Goal: Task Accomplishment & Management: Use online tool/utility

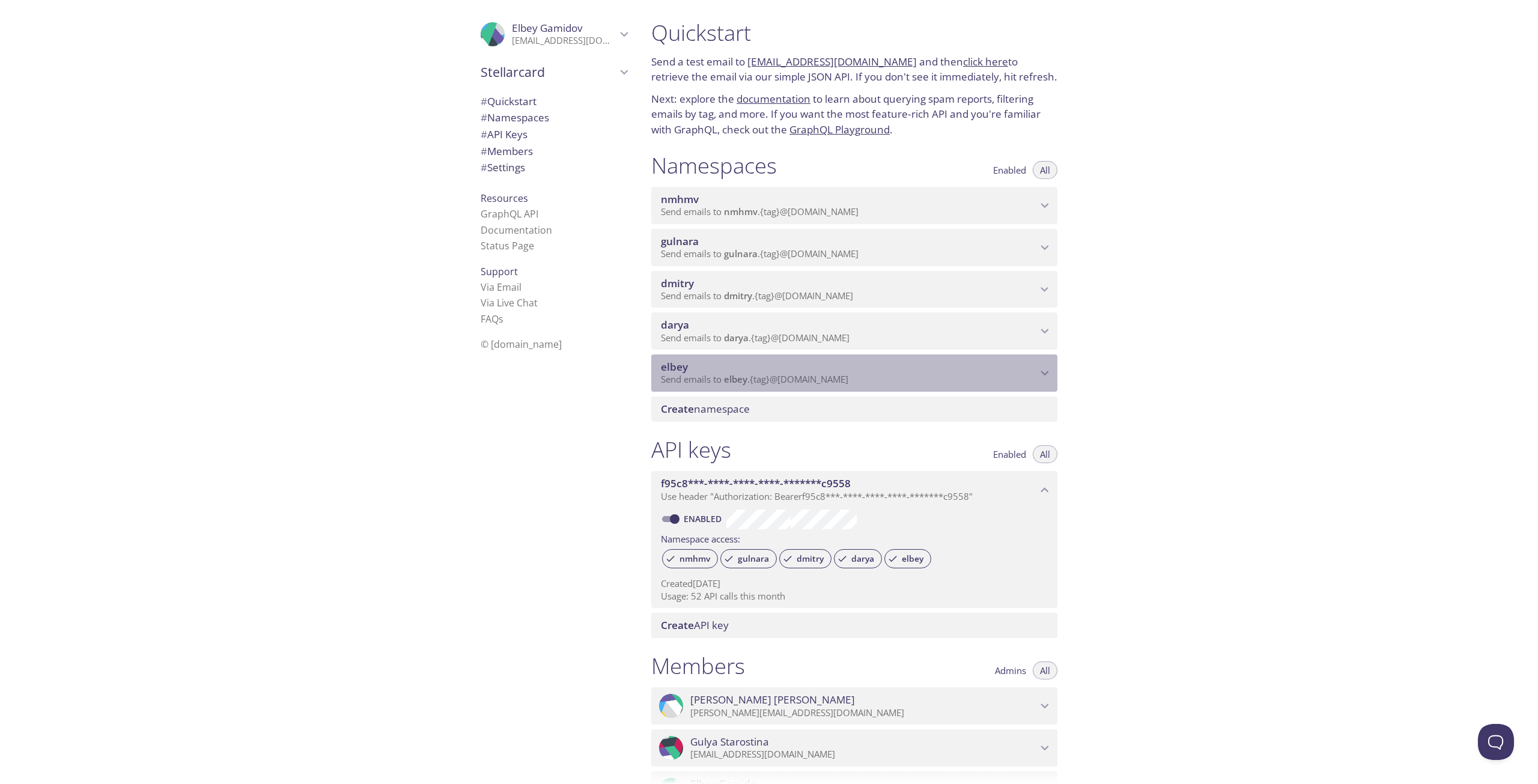
click at [958, 374] on p "Send emails to elbey . {tag} @inbox.testmail.app" at bounding box center [848, 379] width 376 height 12
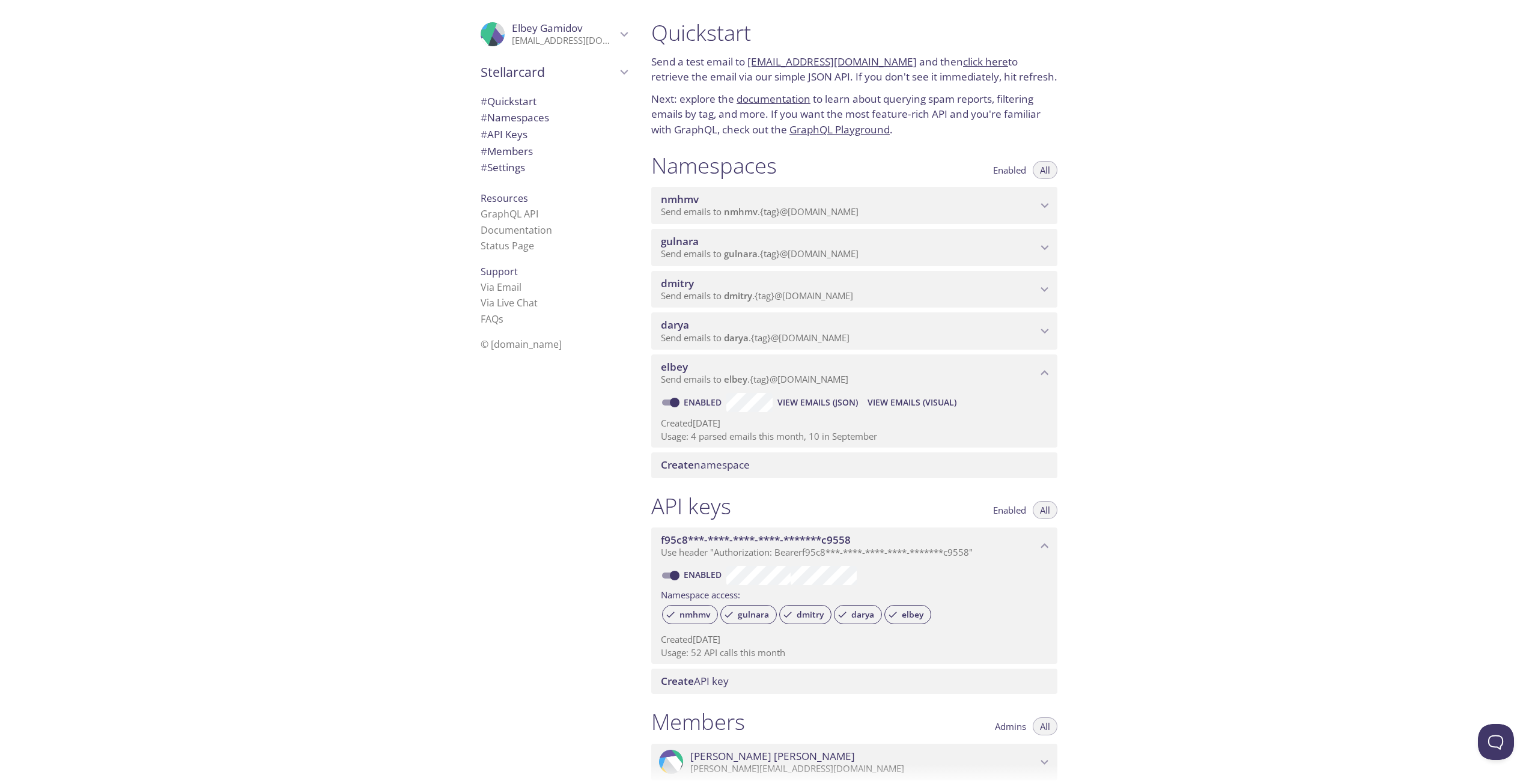
click at [887, 404] on span "View Emails (Visual)" at bounding box center [912, 402] width 89 height 15
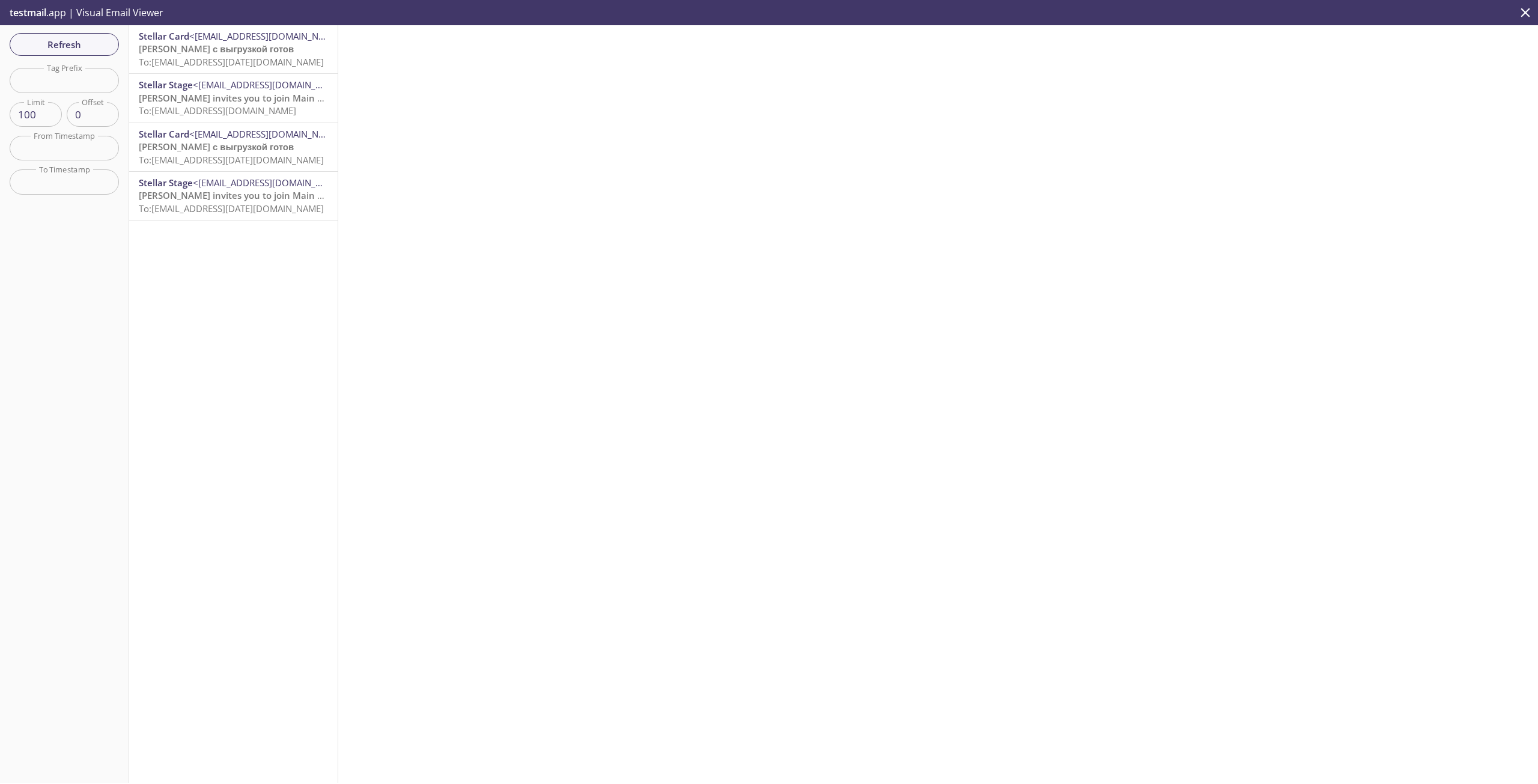
click at [270, 55] on p "Файл с выгрузкой готов To: elbey.06.10.2025@inbox.testmail.app" at bounding box center [233, 55] width 190 height 26
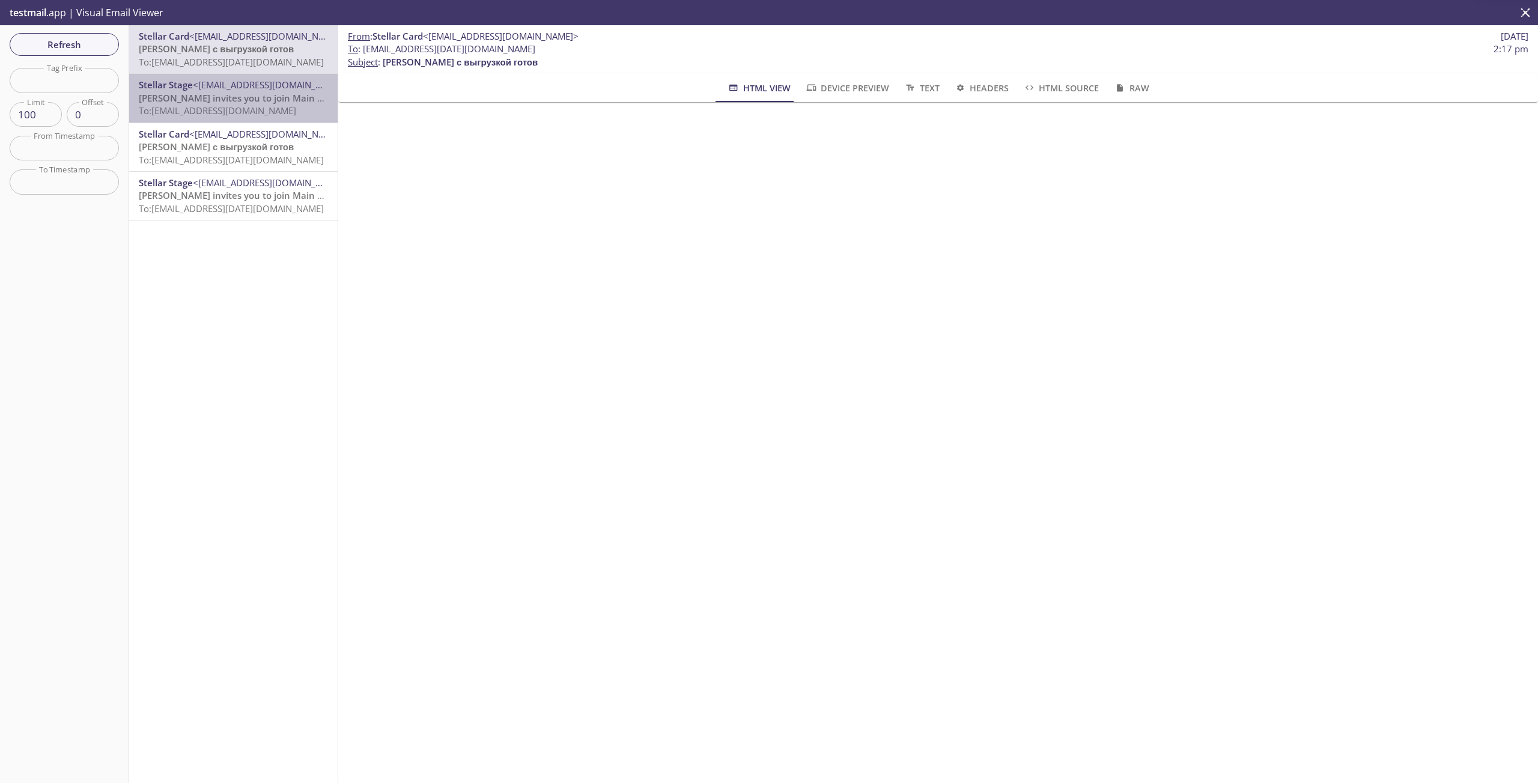
click at [262, 116] on span "To: elbey.empl_no_lead@inbox.testmail.app" at bounding box center [217, 110] width 157 height 12
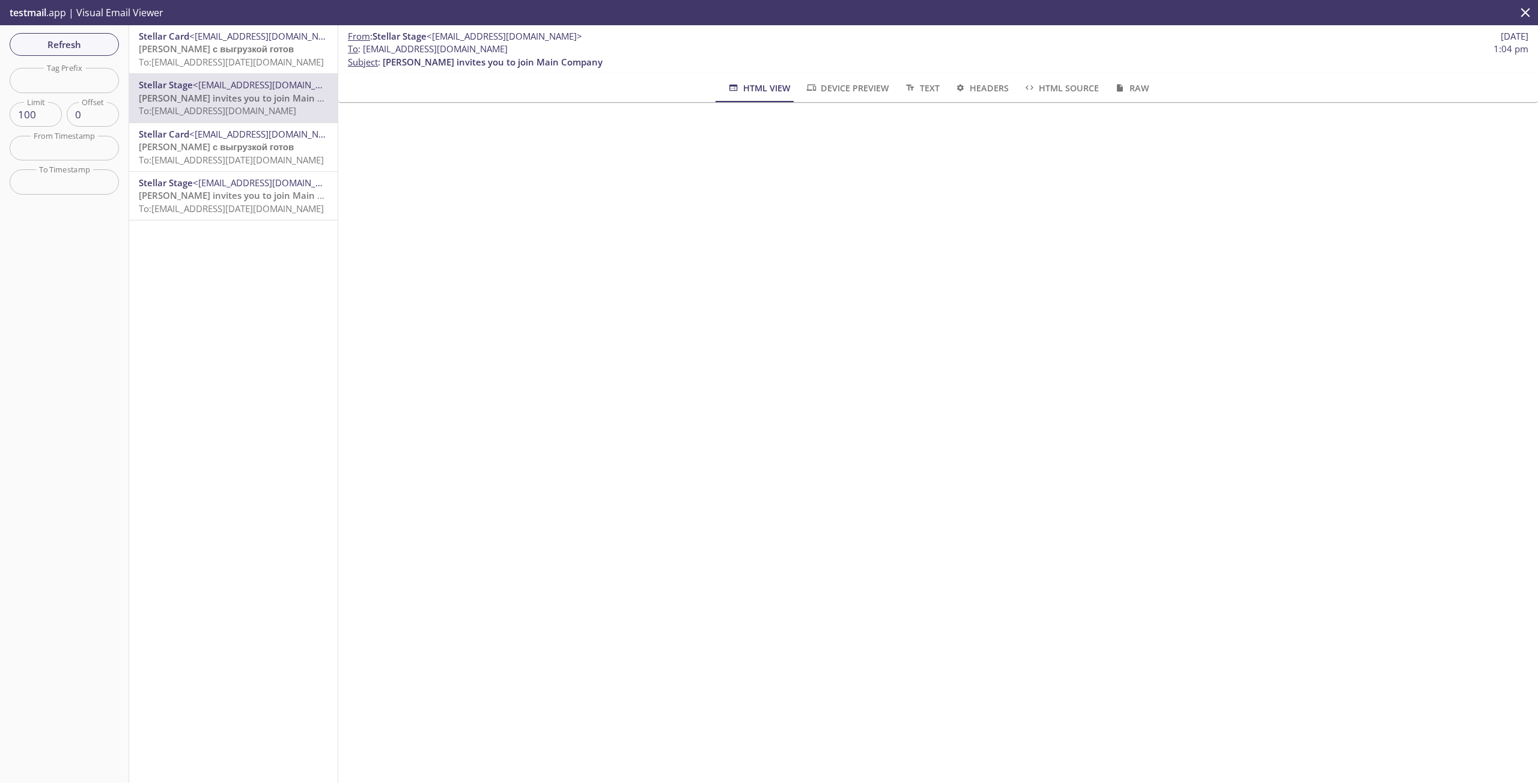
drag, startPoint x: 364, startPoint y: 50, endPoint x: 531, endPoint y: 48, distance: 167.0
click at [508, 48] on span "To : elbey.empl_no_lead@inbox.testmail.app" at bounding box center [427, 49] width 160 height 13
copy span "[EMAIL_ADDRESS][DOMAIN_NAME]"
click at [216, 46] on span "[PERSON_NAME] с выгрузкой готов" at bounding box center [216, 48] width 155 height 12
click at [245, 54] on span "Complete your account setup" at bounding box center [203, 48] width 129 height 12
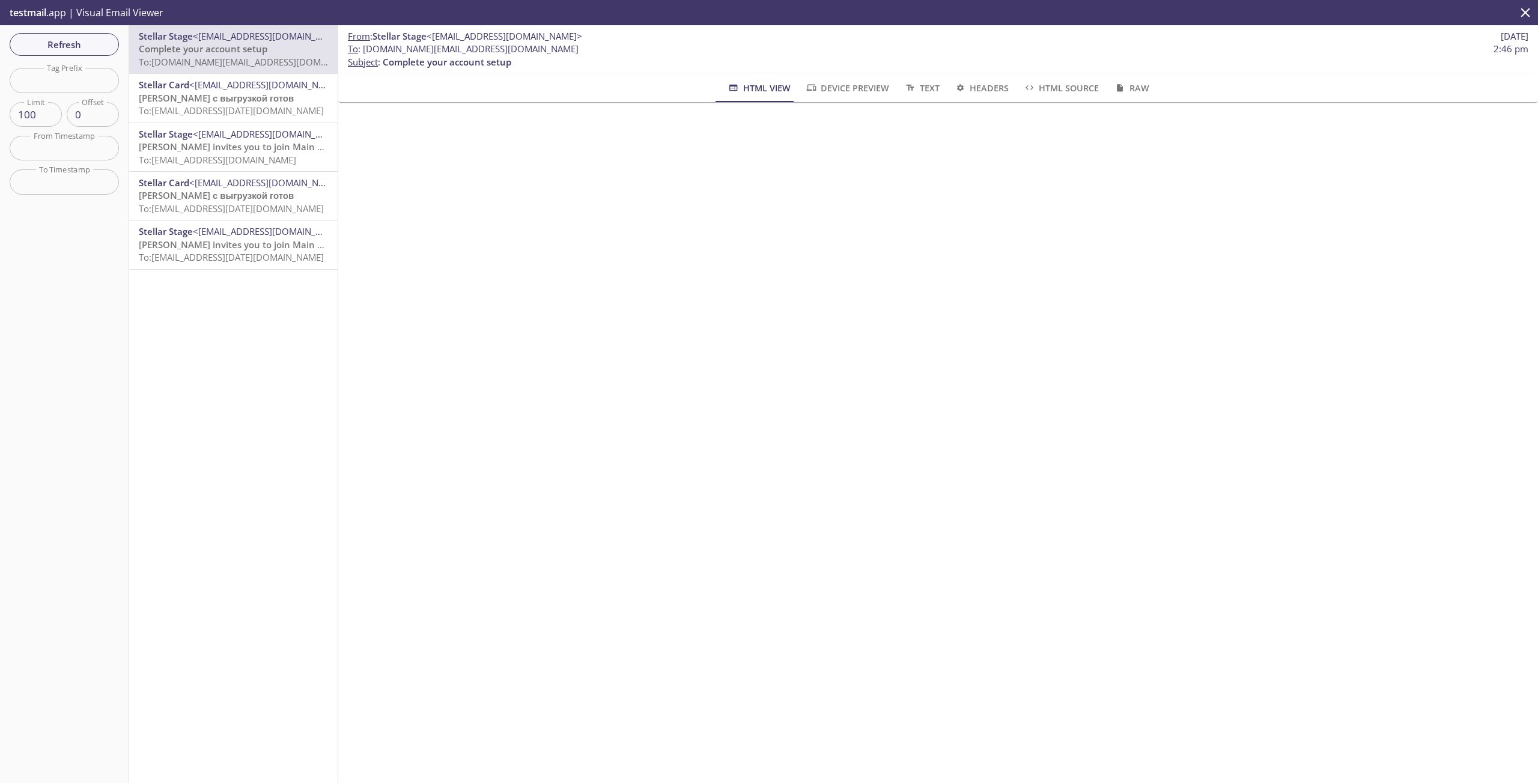
click at [828, 93] on span "Device Preview" at bounding box center [846, 88] width 84 height 15
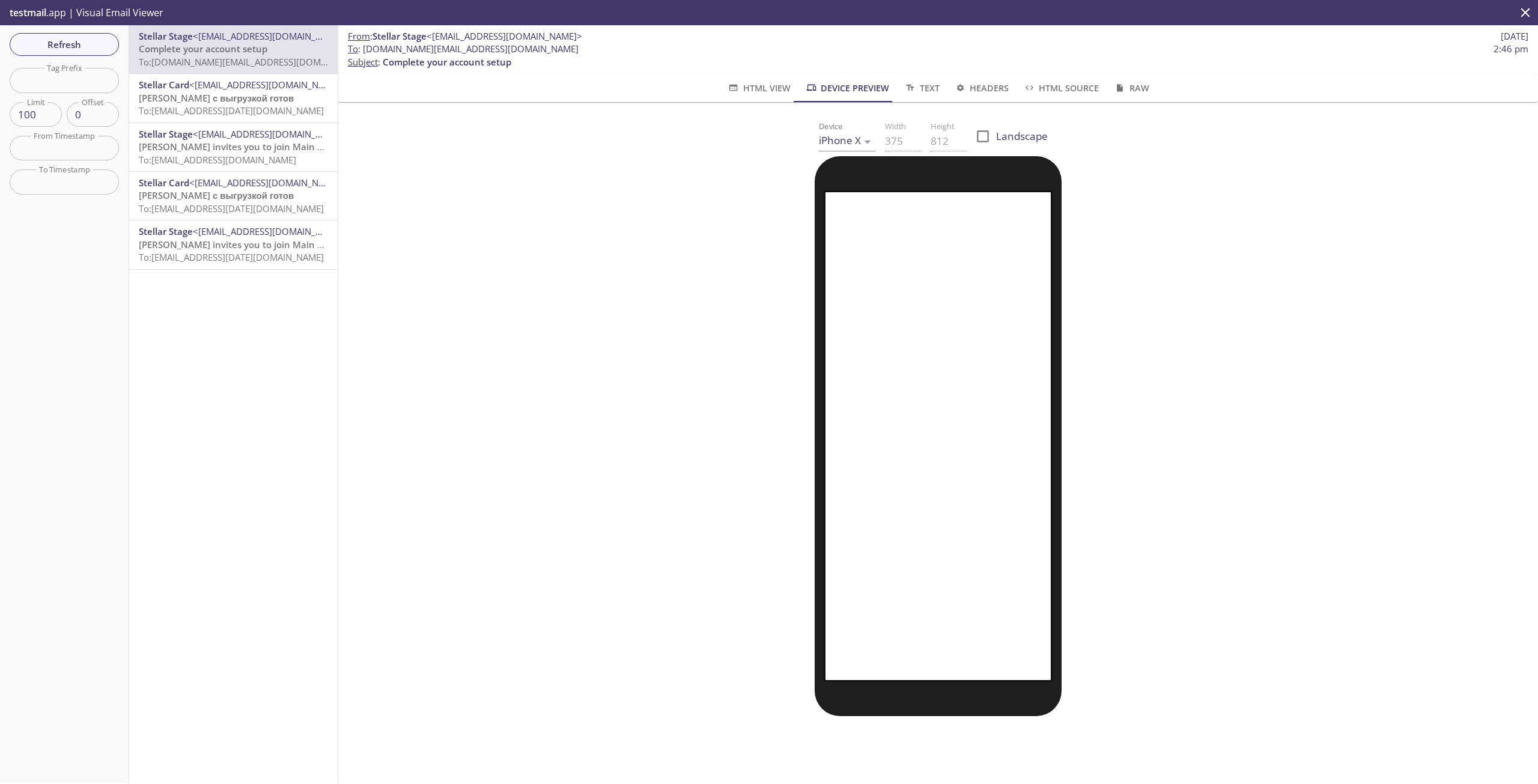
click at [934, 87] on span "Text" at bounding box center [921, 88] width 35 height 15
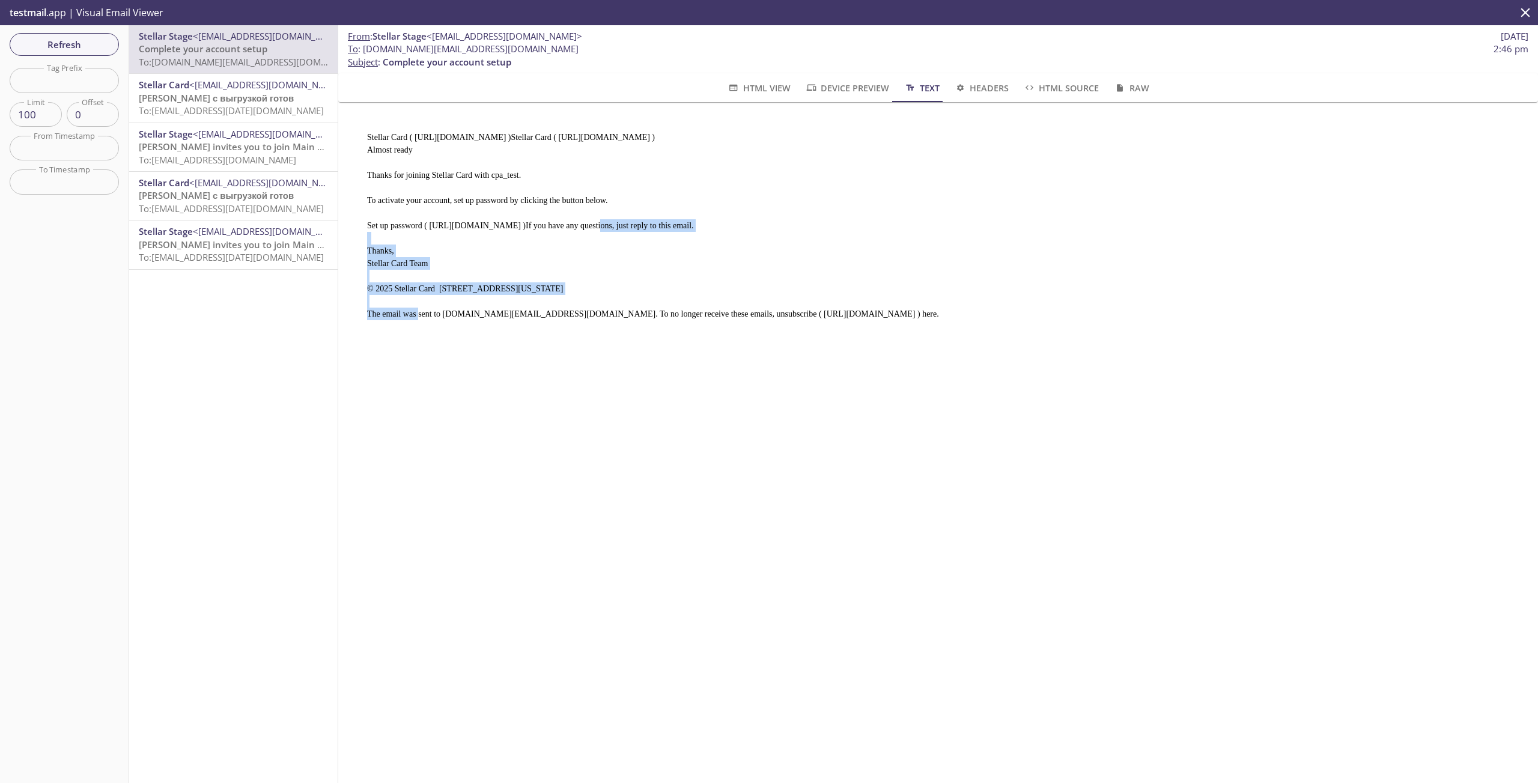
drag, startPoint x: 425, startPoint y: 222, endPoint x: 847, endPoint y: 215, distance: 422.1
click at [847, 215] on pre "Stellar Card ( https://stage-second.app.stellarcard.io )Stellar Card ( https://…" at bounding box center [932, 220] width 1161 height 208
copy pre "https://stage-second.app.stellarcard.io/create-account?ref=rst9l3nuf3drrlijfvt5…"
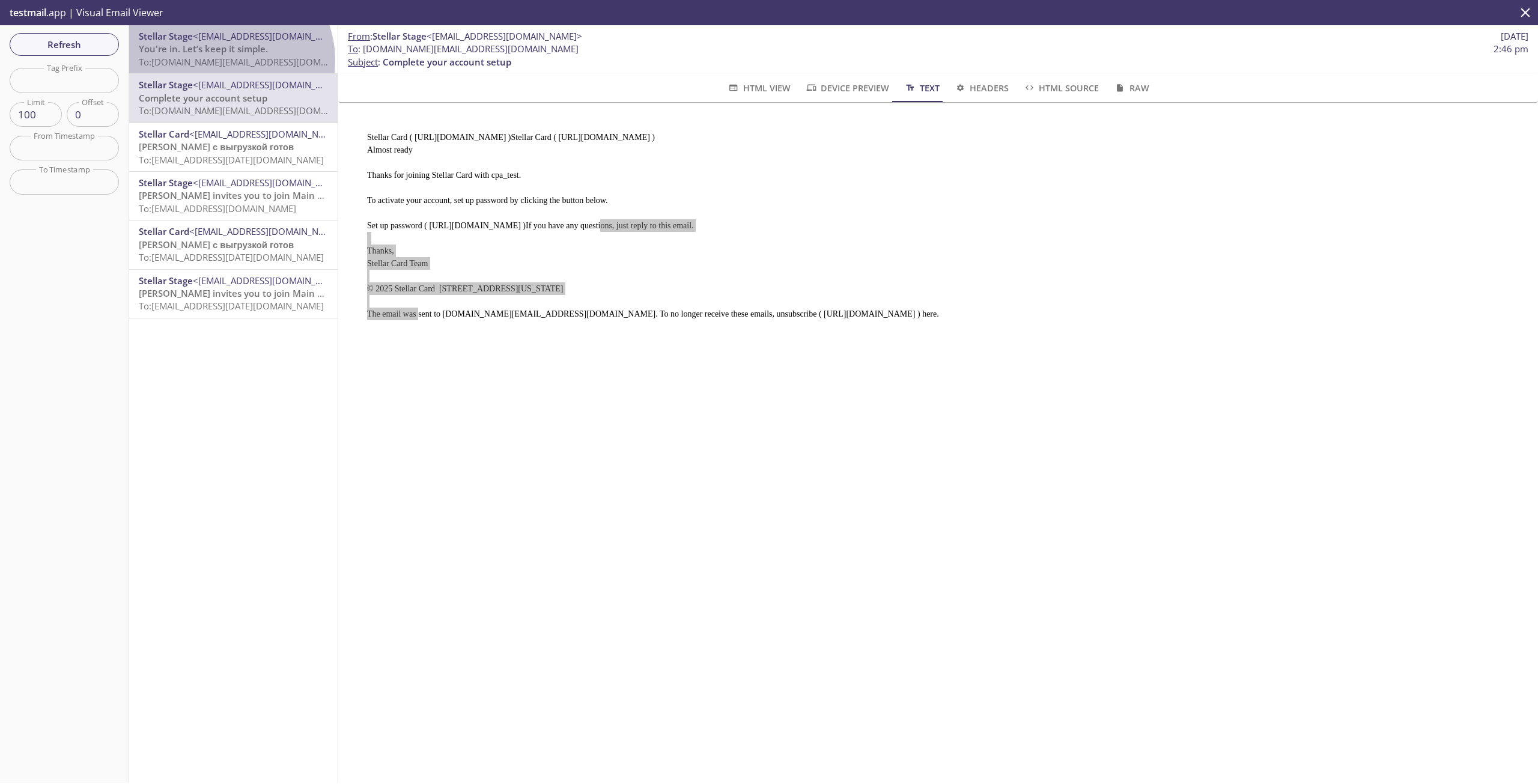
click at [223, 61] on span "To: elbey.cpa_test@inbox.testmail.app" at bounding box center [252, 61] width 228 height 12
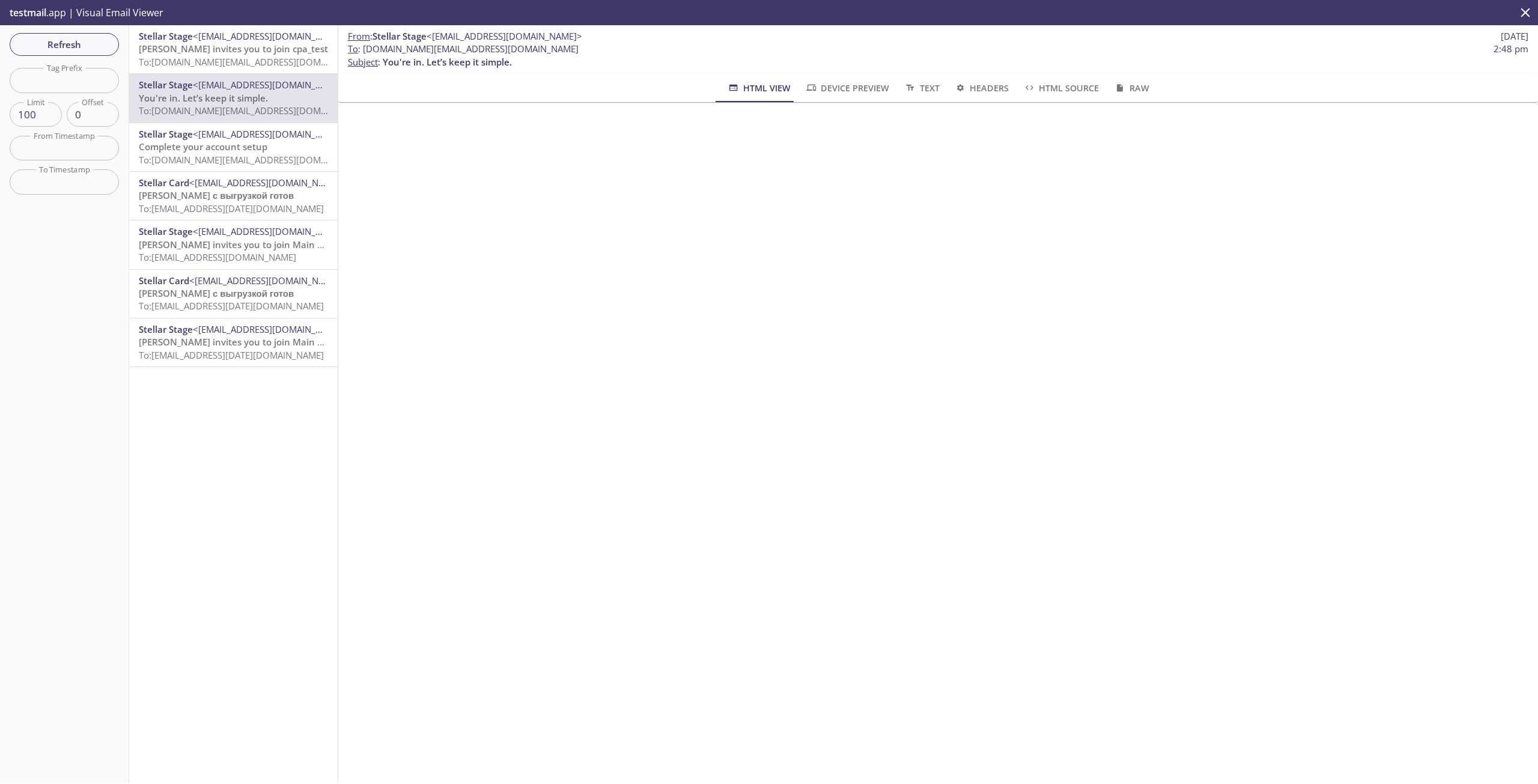
click at [228, 56] on span "To: [DOMAIN_NAME][EMAIL_ADDRESS][DOMAIN_NAME]" at bounding box center [252, 61] width 228 height 12
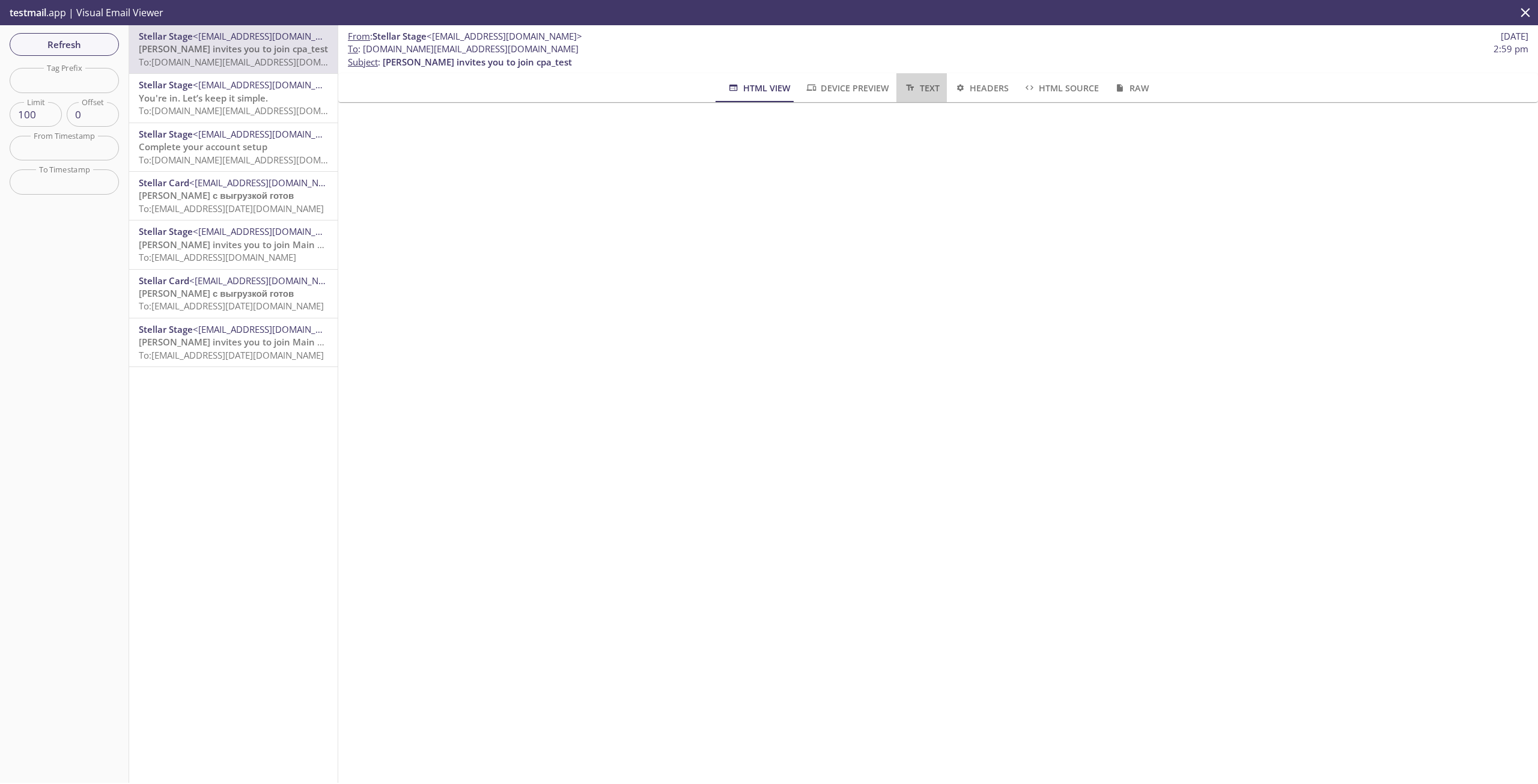
click at [921, 89] on span "Text" at bounding box center [921, 88] width 35 height 15
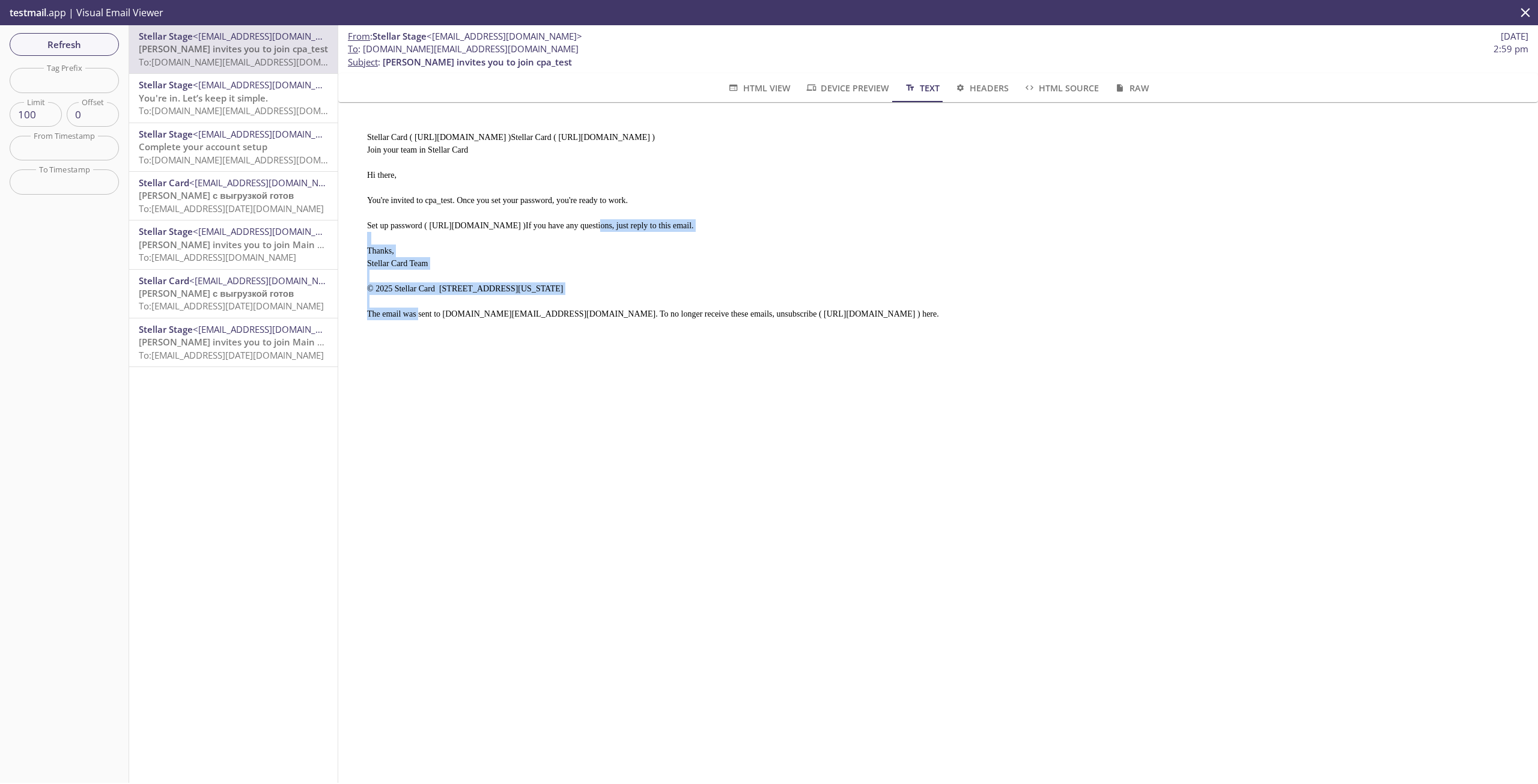
drag, startPoint x: 425, startPoint y: 219, endPoint x: 867, endPoint y: 216, distance: 442.0
click at [867, 216] on pre "Stellar Card ( [URL][DOMAIN_NAME] )Stellar Card ( [URL][DOMAIN_NAME] ) Join you…" at bounding box center [932, 220] width 1161 height 208
copy pre "[URL][DOMAIN_NAME]"
